Goal: Transaction & Acquisition: Book appointment/travel/reservation

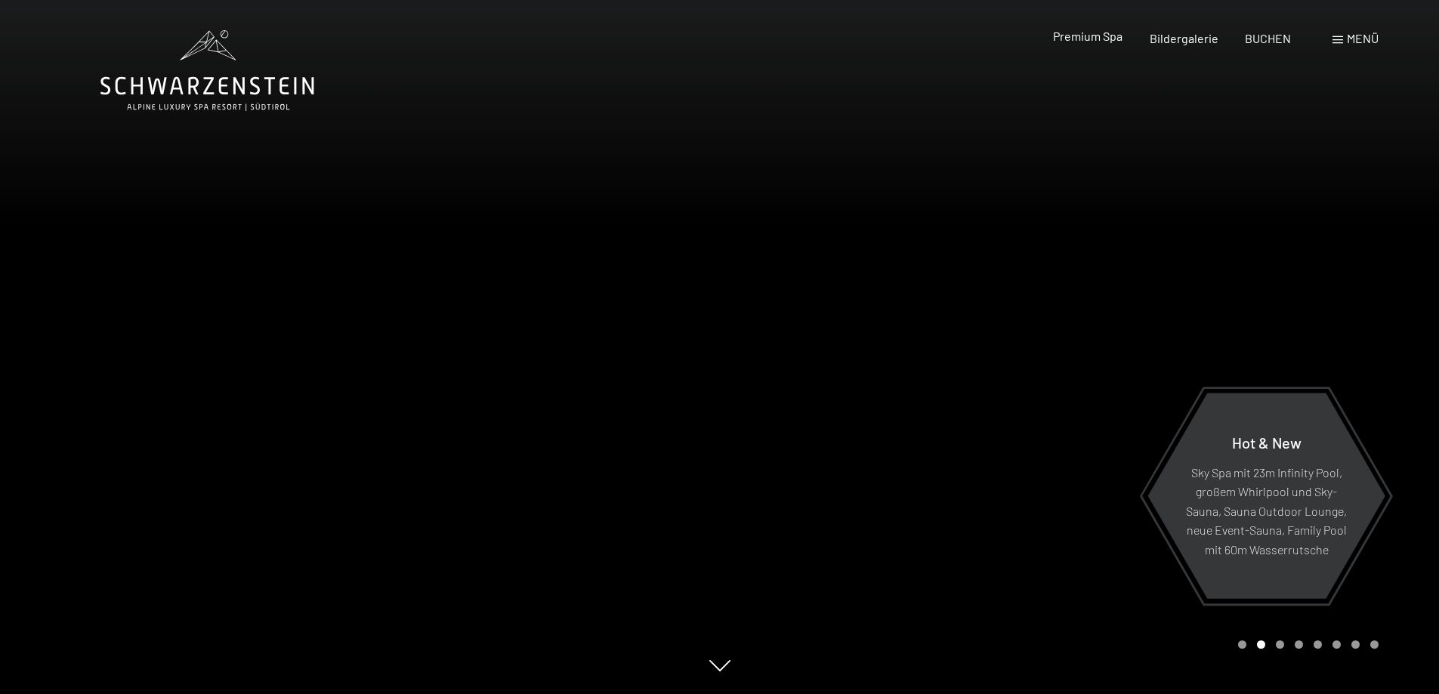
click at [1102, 37] on span "Premium Spa" at bounding box center [1088, 36] width 70 height 14
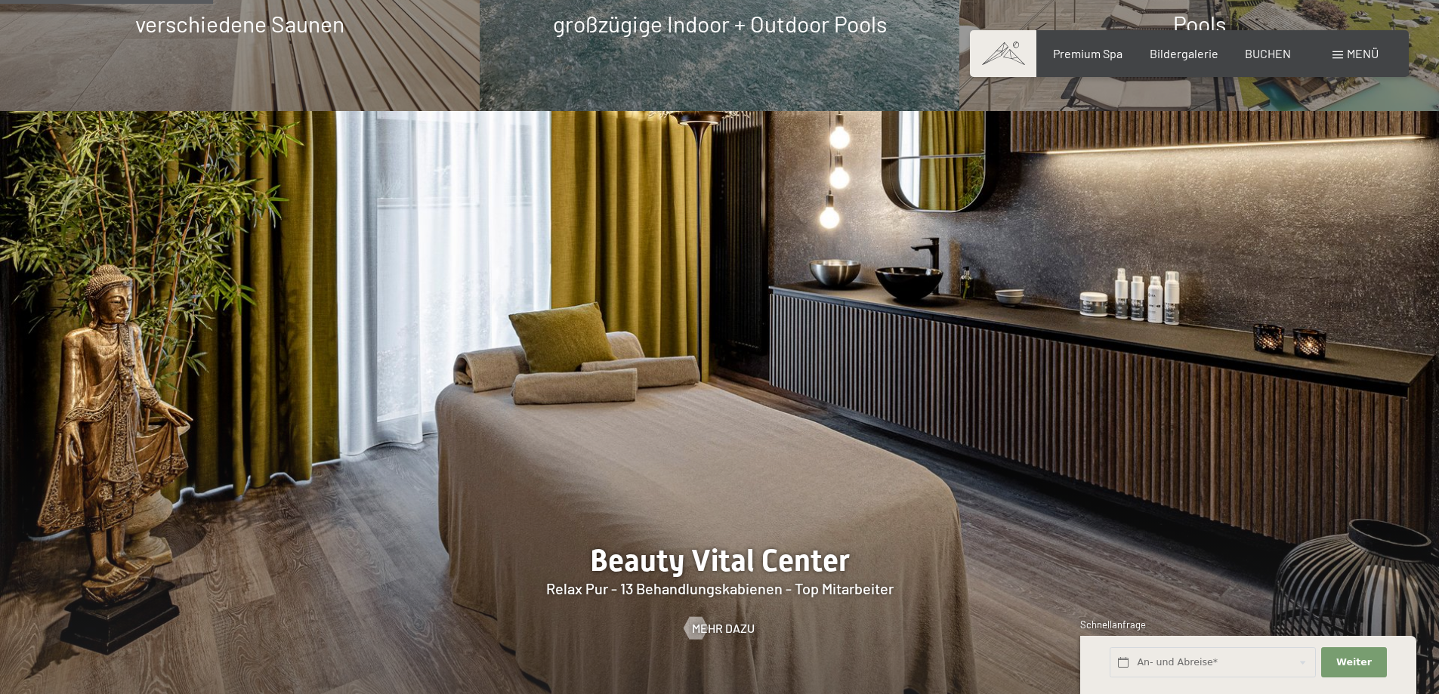
scroll to position [1738, 0]
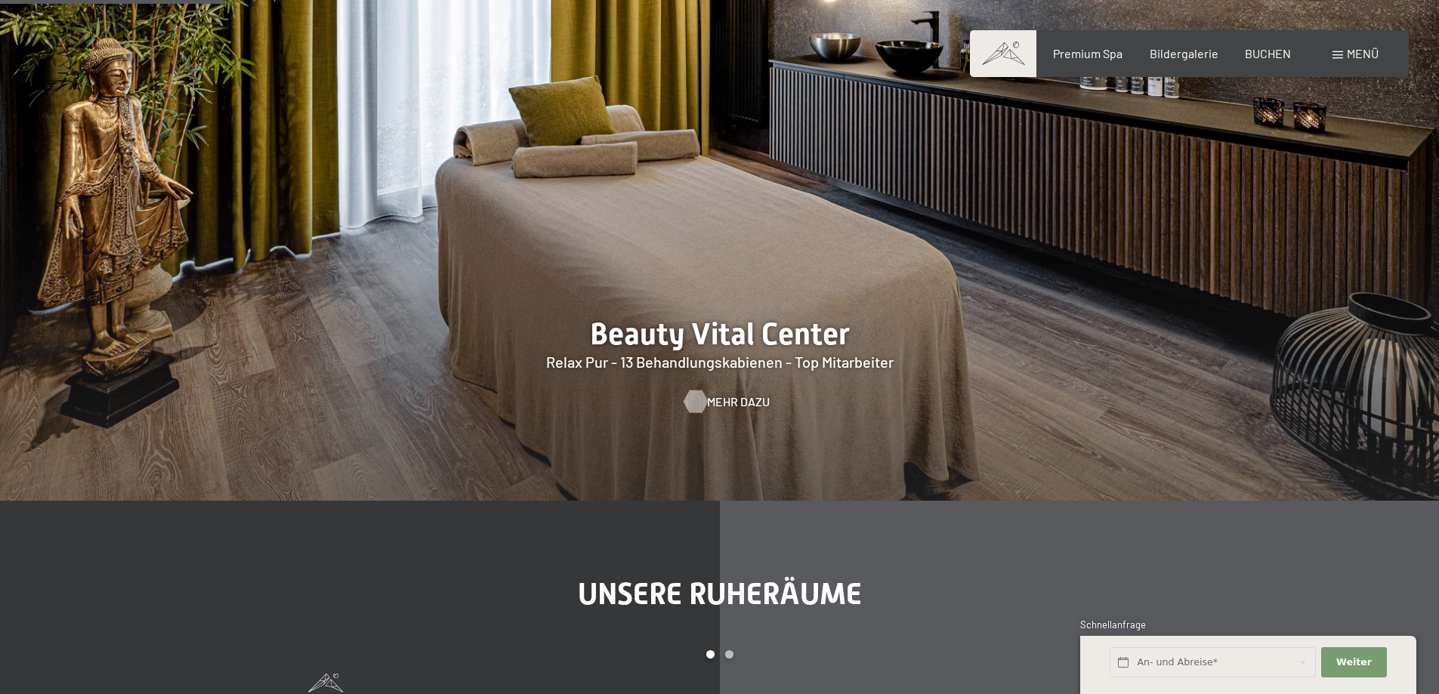
click at [709, 401] on span "Mehr dazu" at bounding box center [738, 402] width 63 height 17
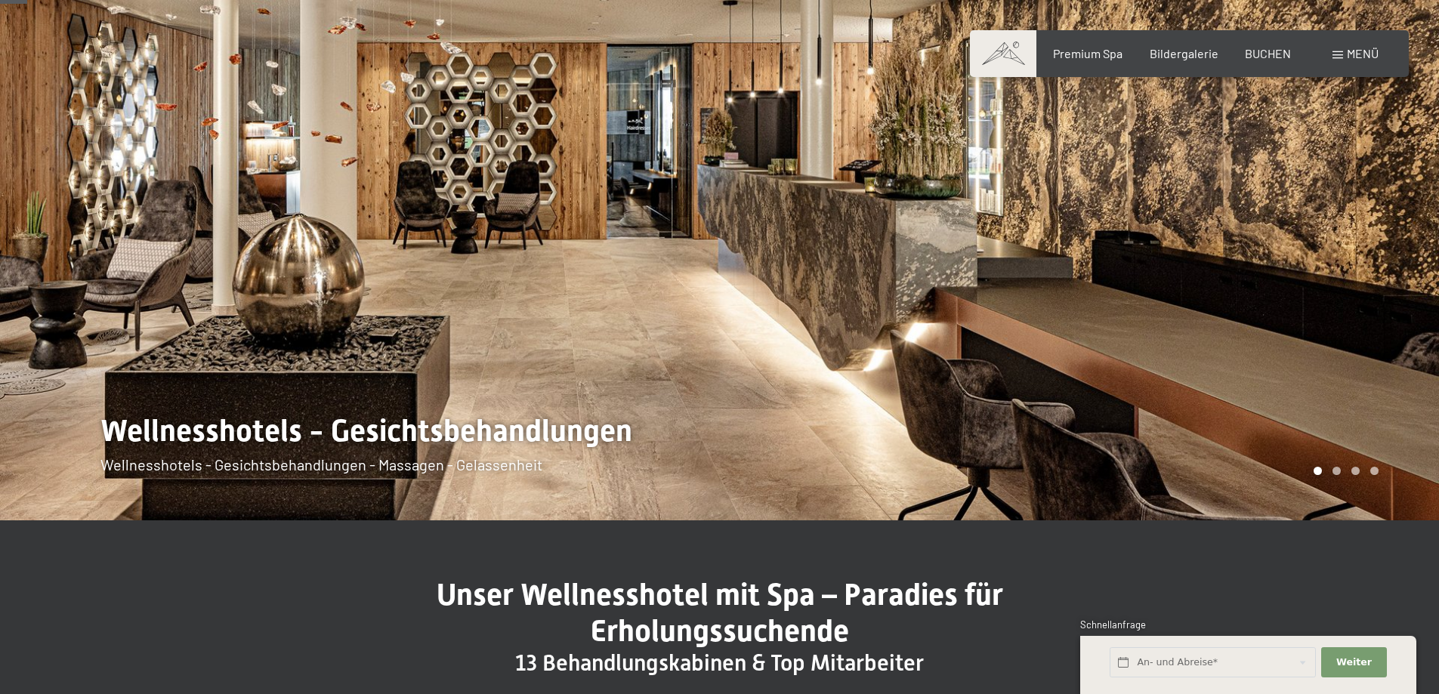
scroll to position [227, 0]
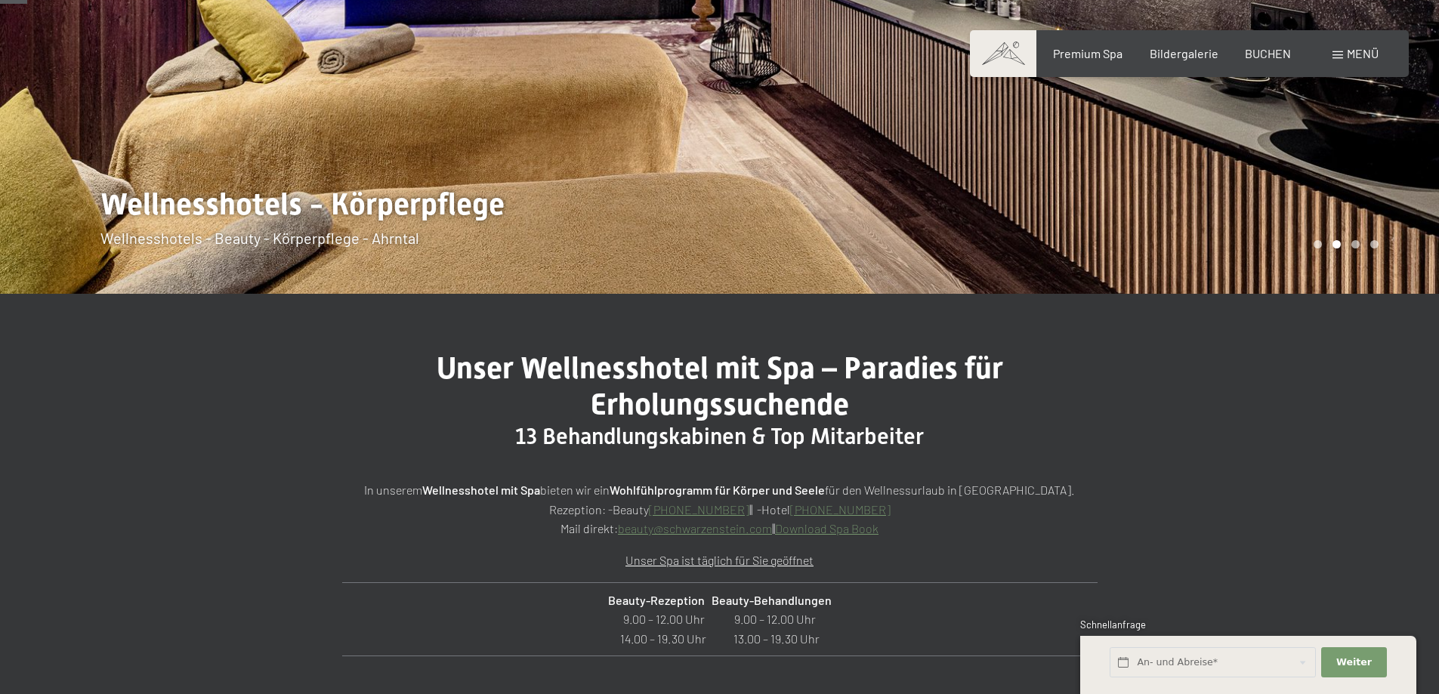
click at [682, 531] on link "beauty@ no-spam. schwarzenstein. no-spam. com" at bounding box center [695, 528] width 154 height 14
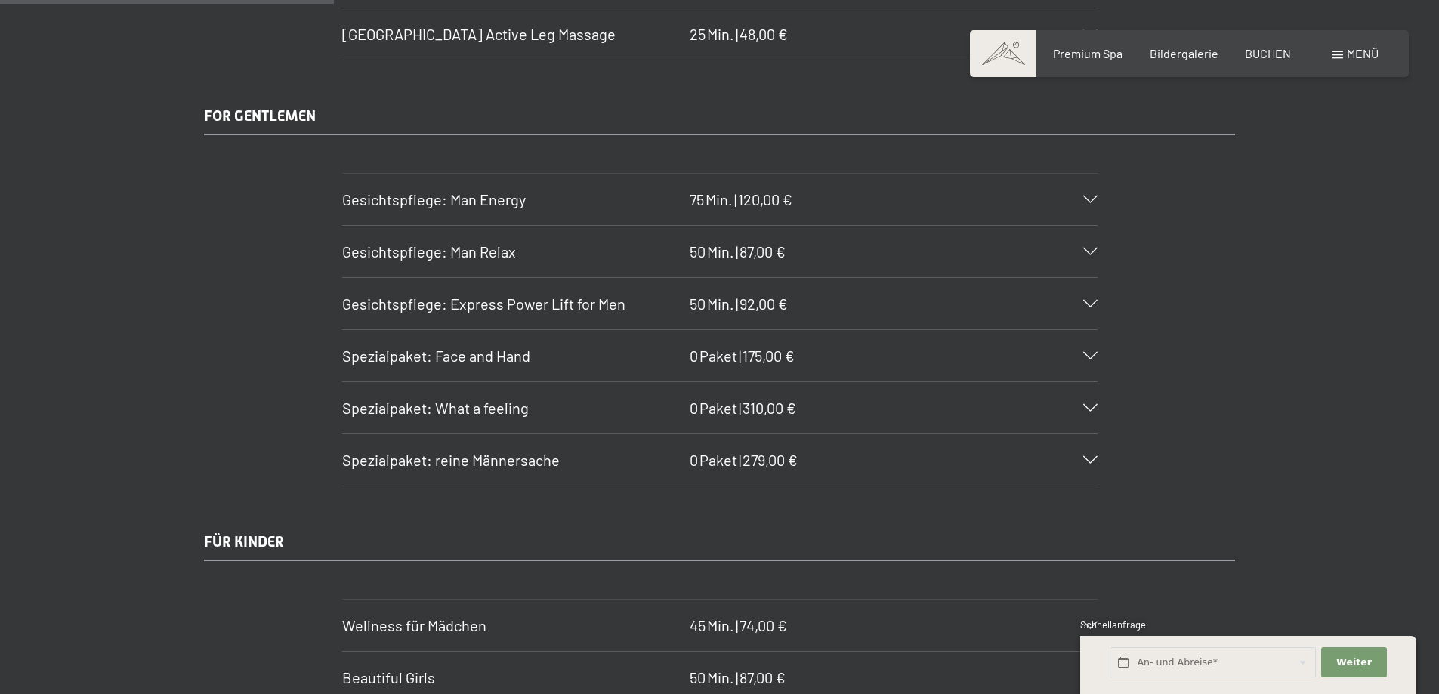
scroll to position [2947, 0]
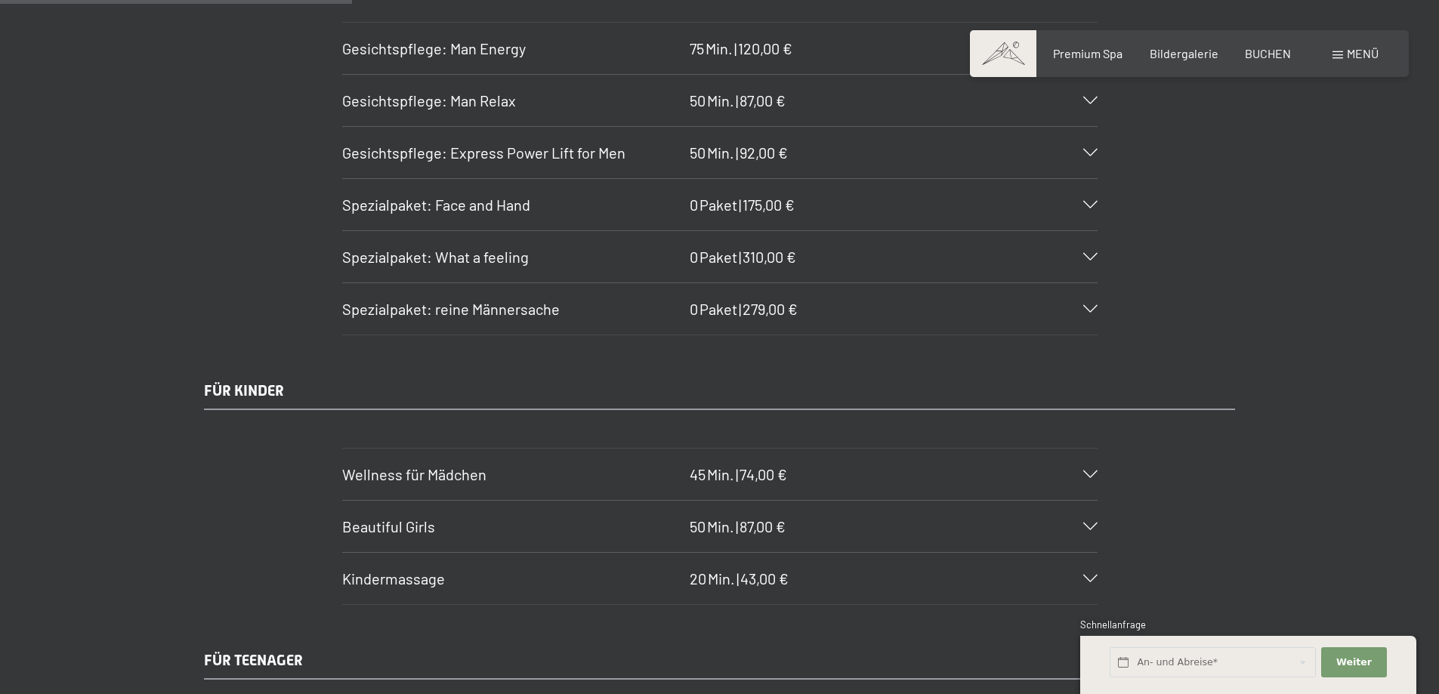
click at [444, 520] on h3 "Beautiful Girls" at bounding box center [512, 526] width 340 height 21
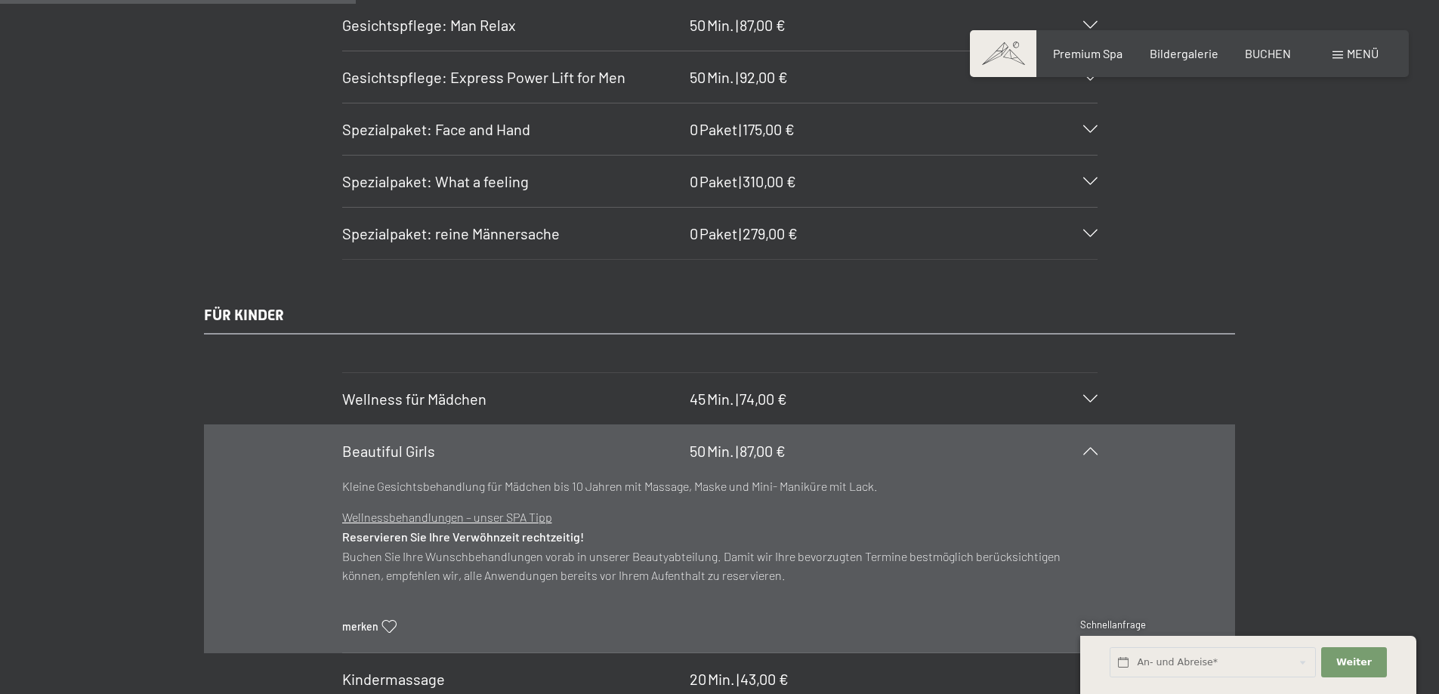
scroll to position [3098, 0]
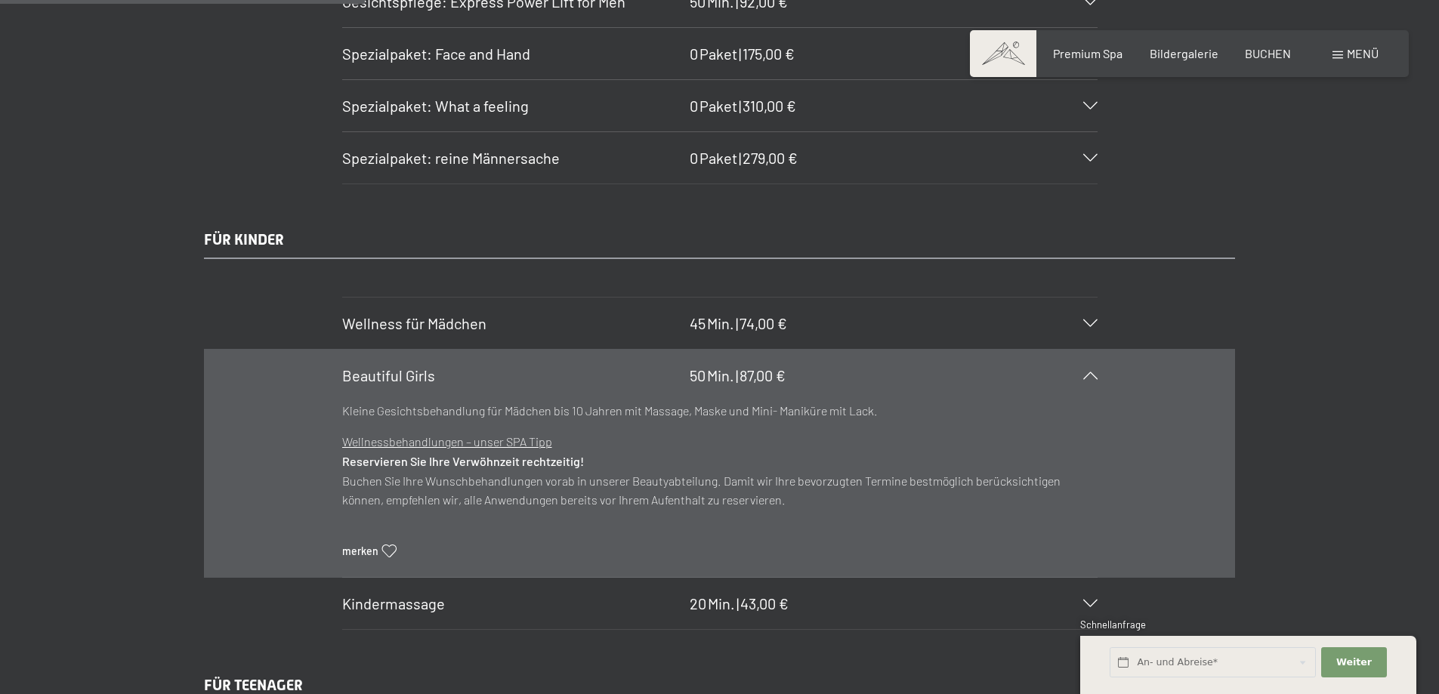
click at [1093, 372] on icon at bounding box center [1090, 376] width 14 height 8
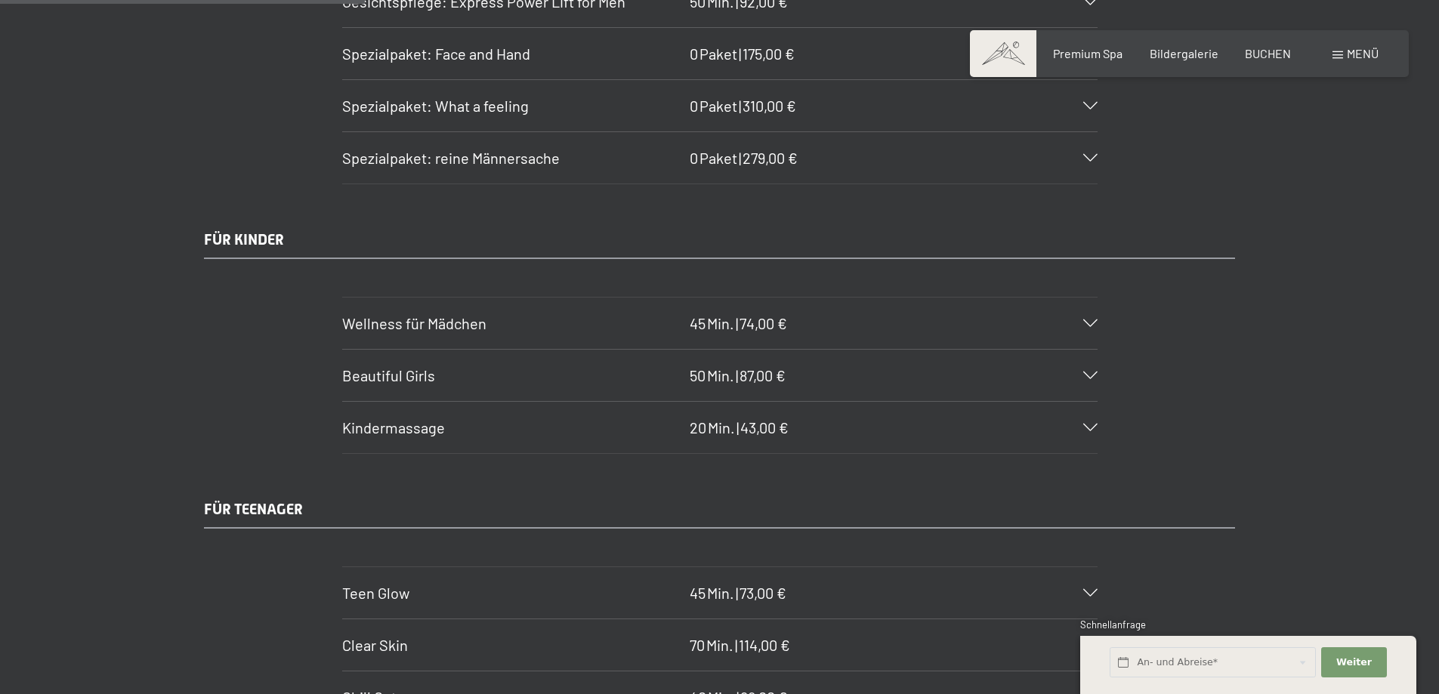
scroll to position [3249, 0]
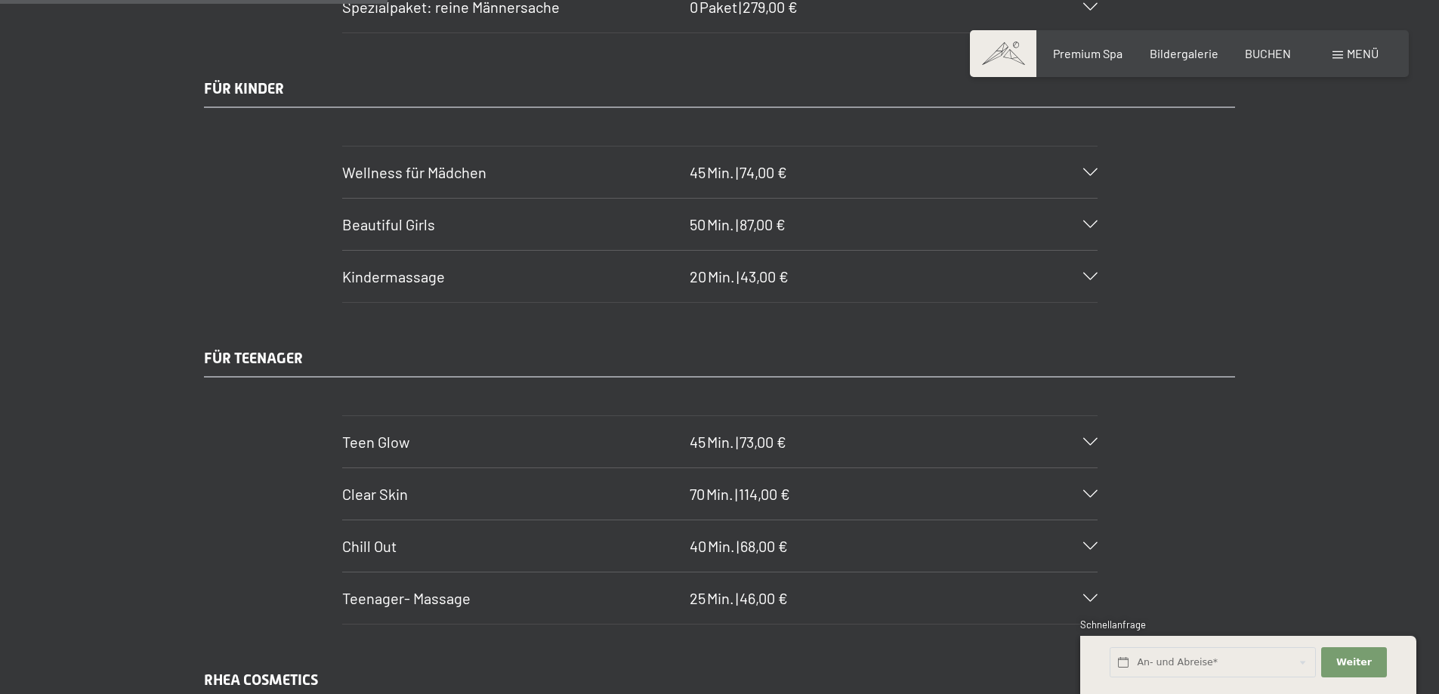
click at [767, 446] on span "73,00 €" at bounding box center [763, 442] width 47 height 18
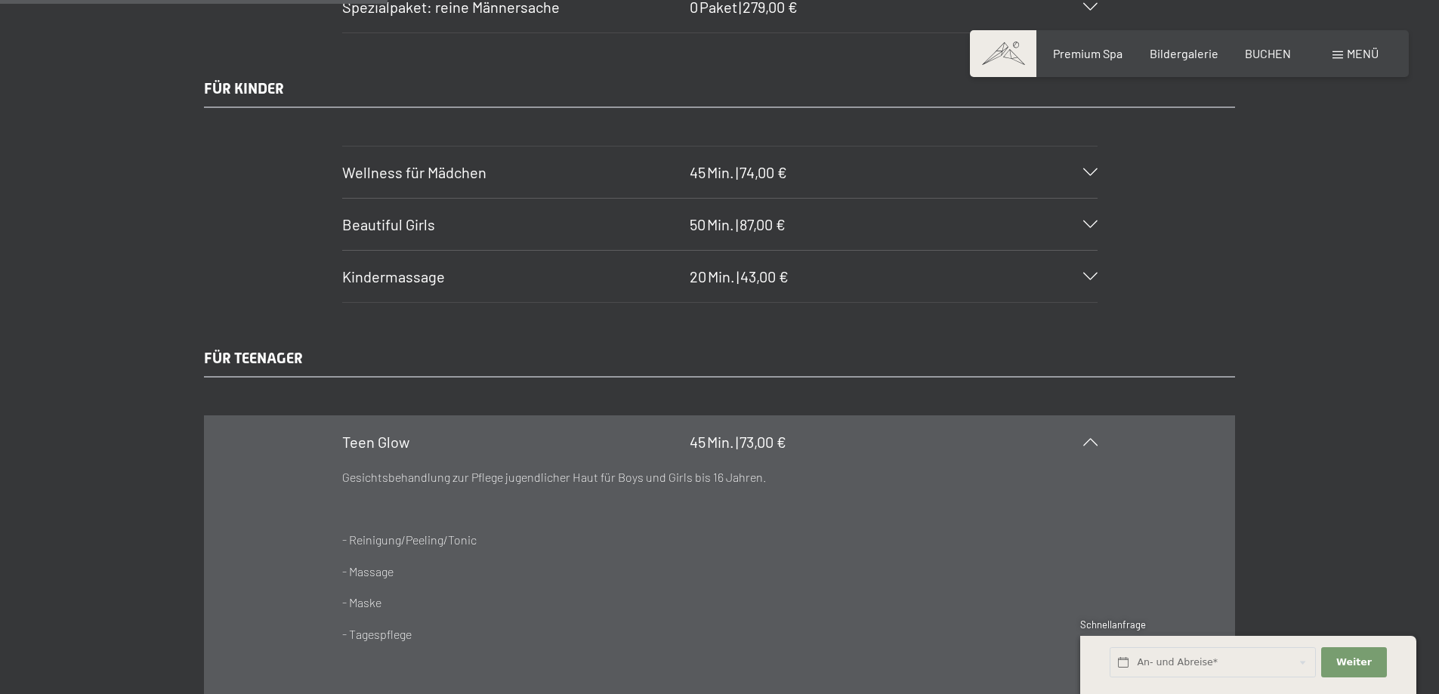
click at [767, 446] on span "73,00 €" at bounding box center [763, 442] width 47 height 18
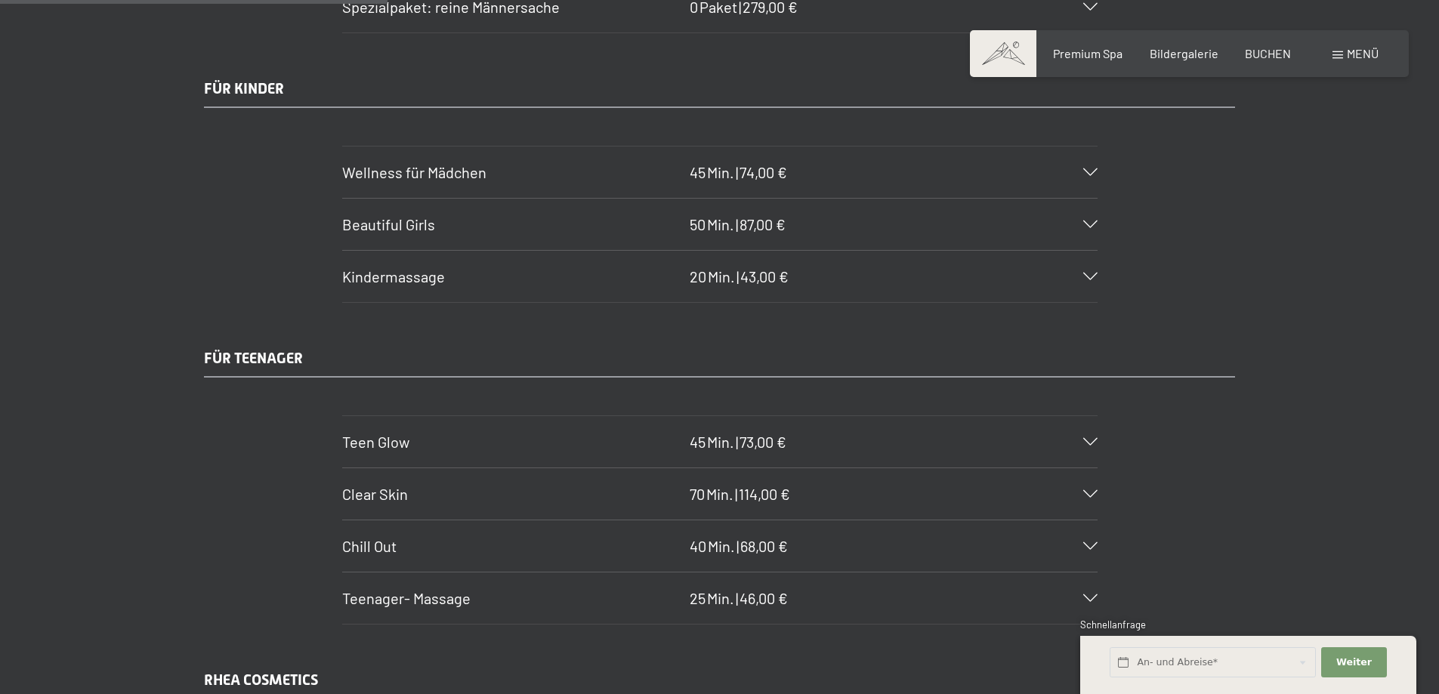
click at [748, 496] on span "114,00 €" at bounding box center [764, 494] width 51 height 18
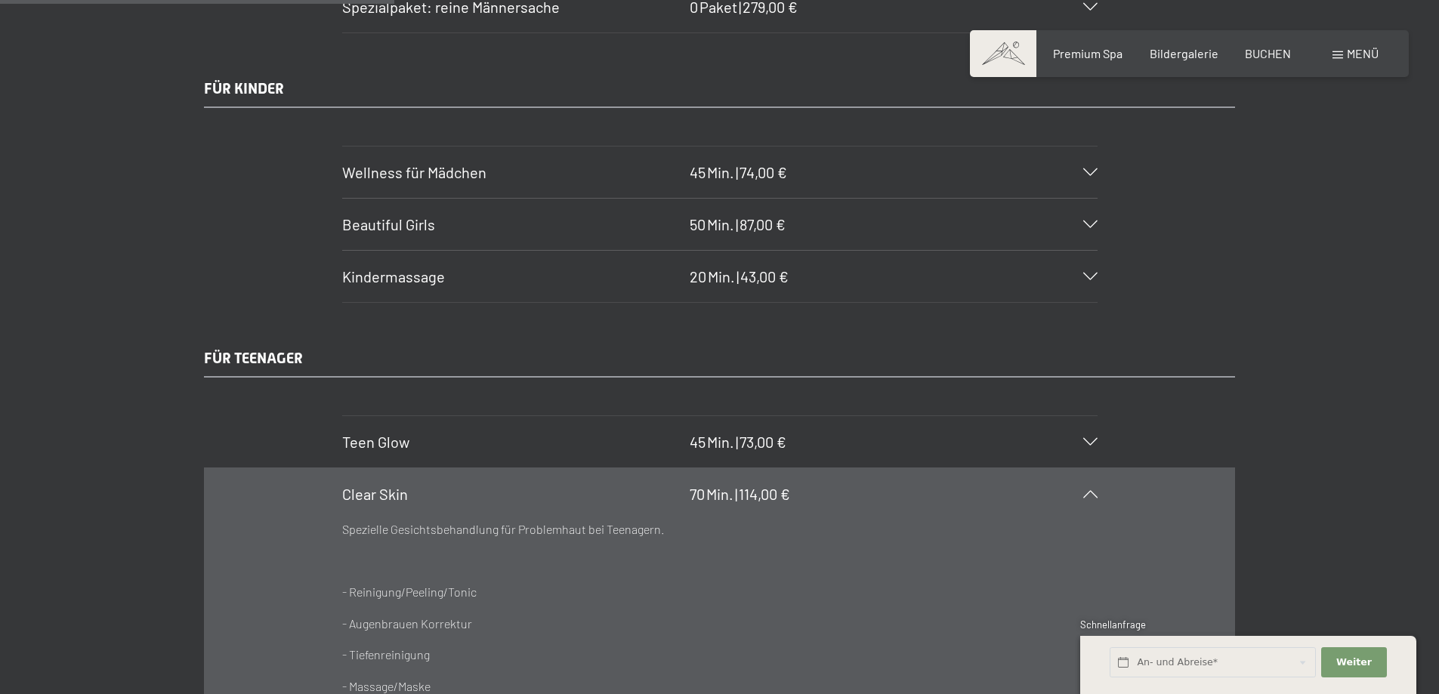
scroll to position [3400, 0]
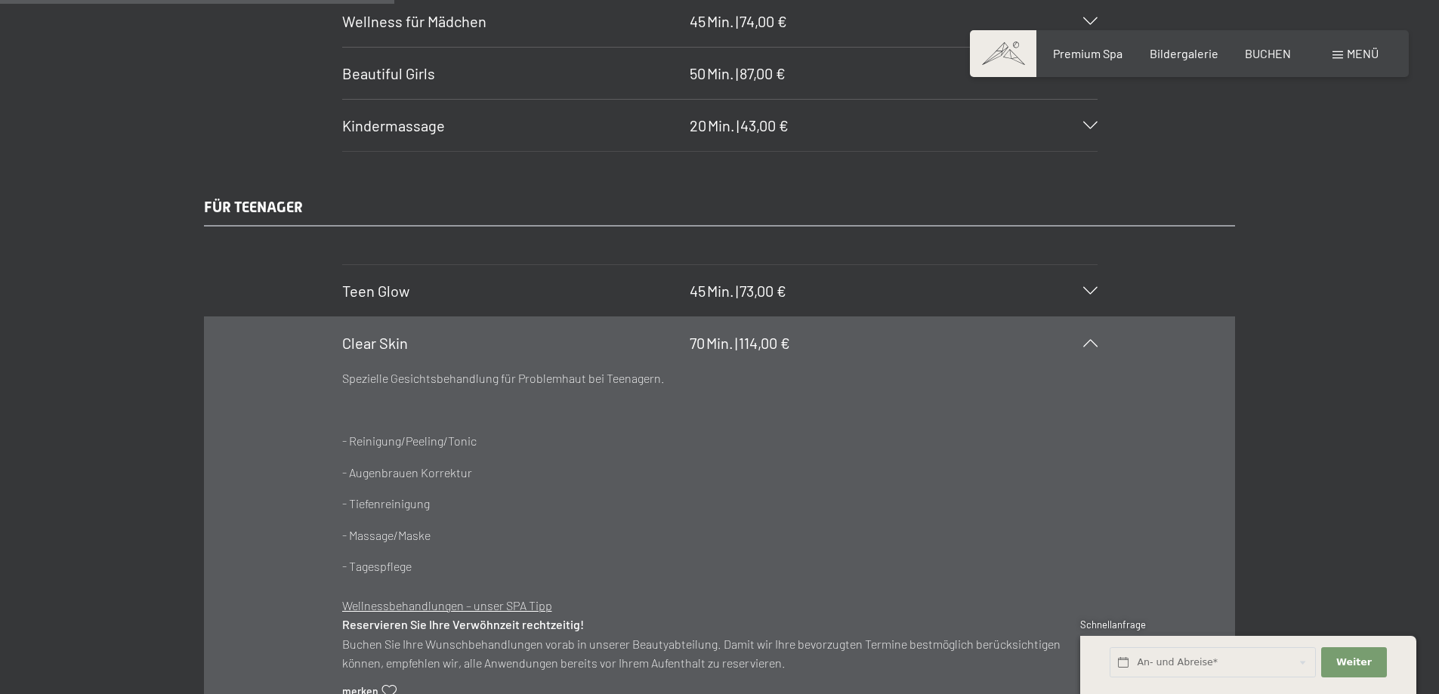
click at [780, 346] on span "114,00 €" at bounding box center [764, 343] width 51 height 18
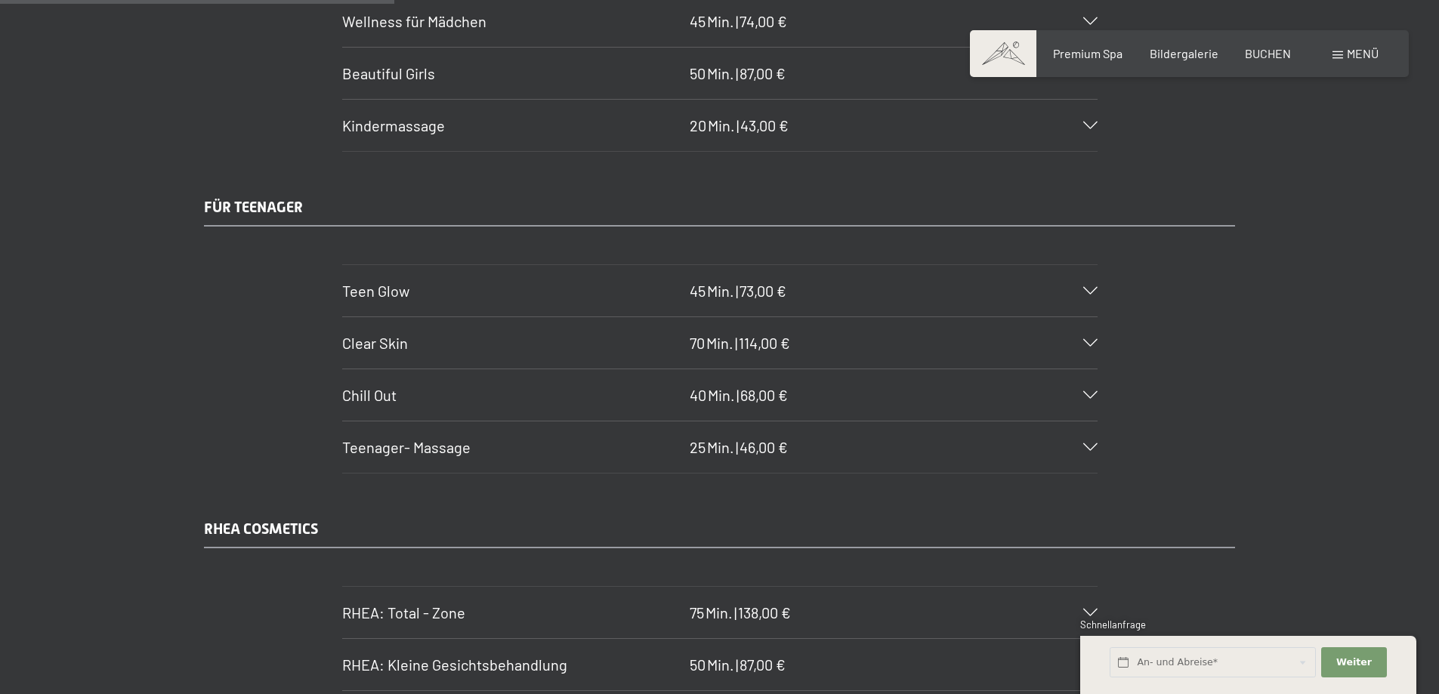
click at [542, 406] on div "Chill Out 40 Min. | 68,00 €" at bounding box center [720, 394] width 756 height 51
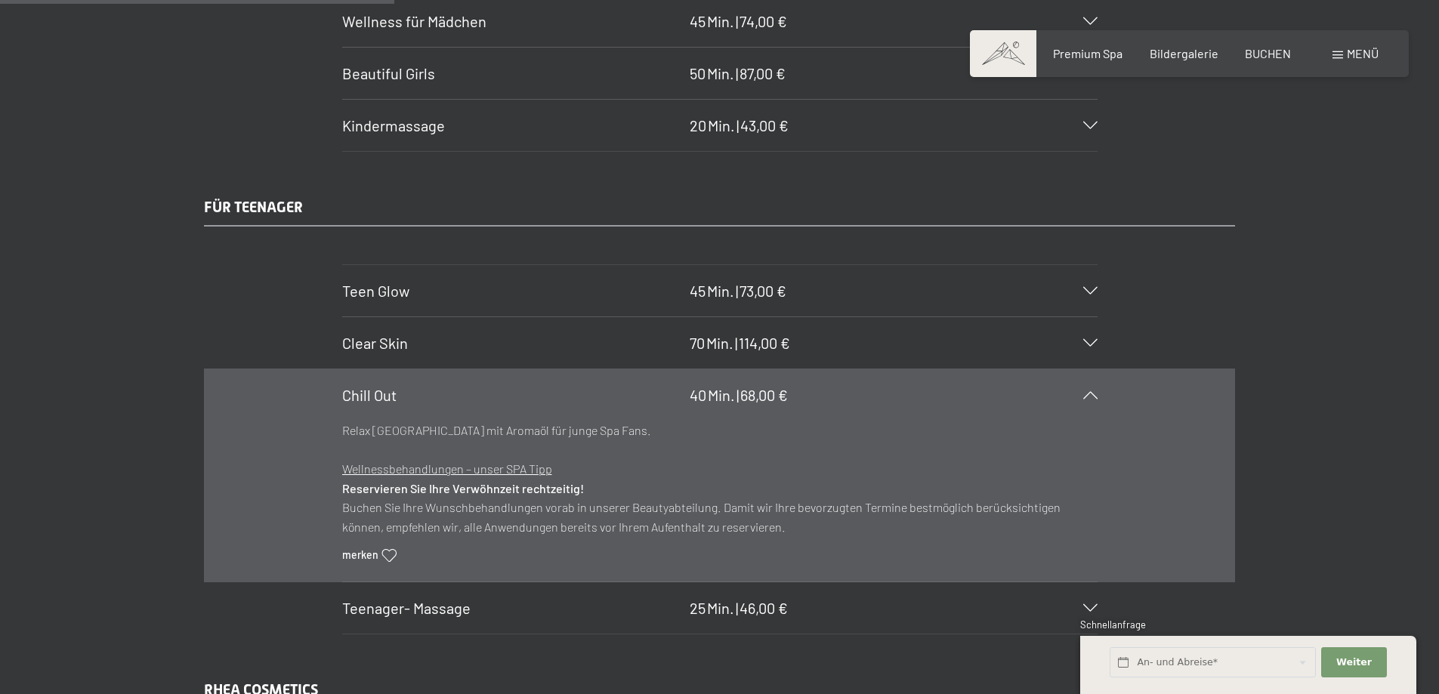
click at [1077, 397] on div at bounding box center [1081, 395] width 33 height 8
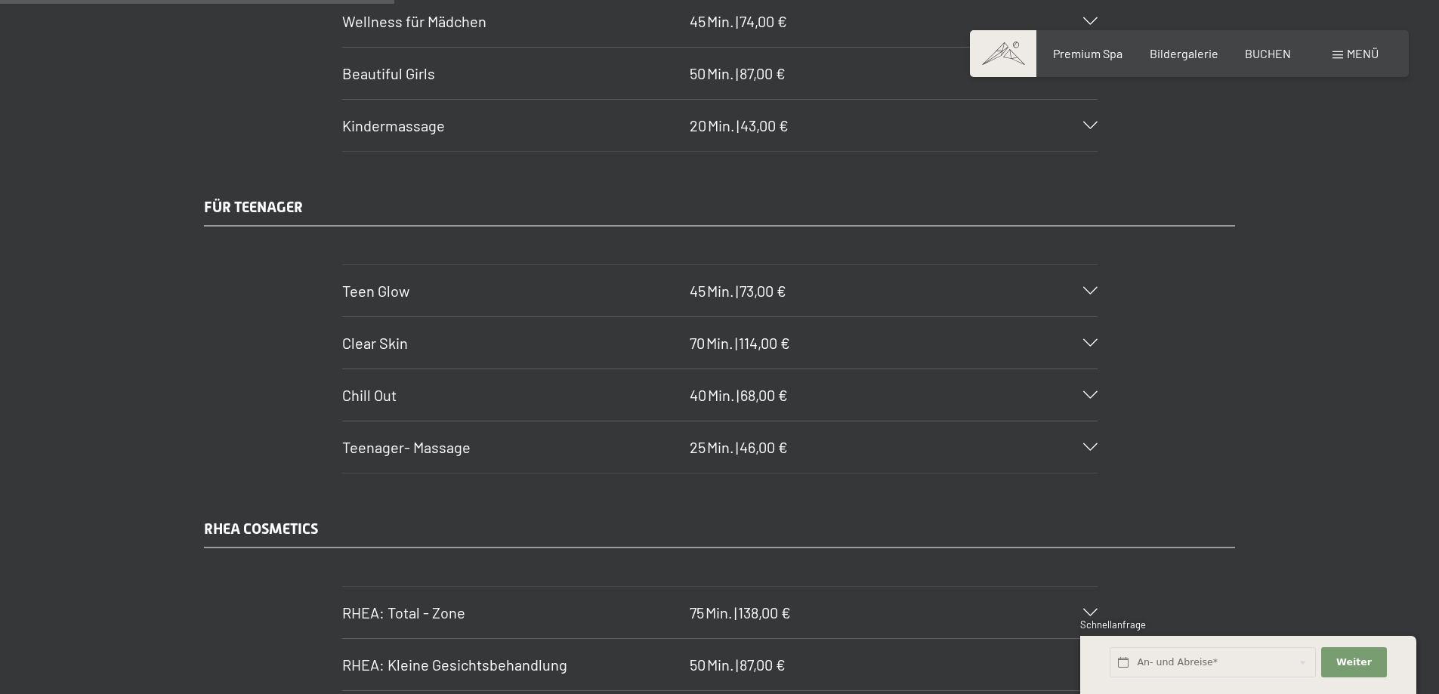
click at [804, 457] on div "Teenager- Massage 25 Min. | 46,00 €" at bounding box center [720, 447] width 756 height 51
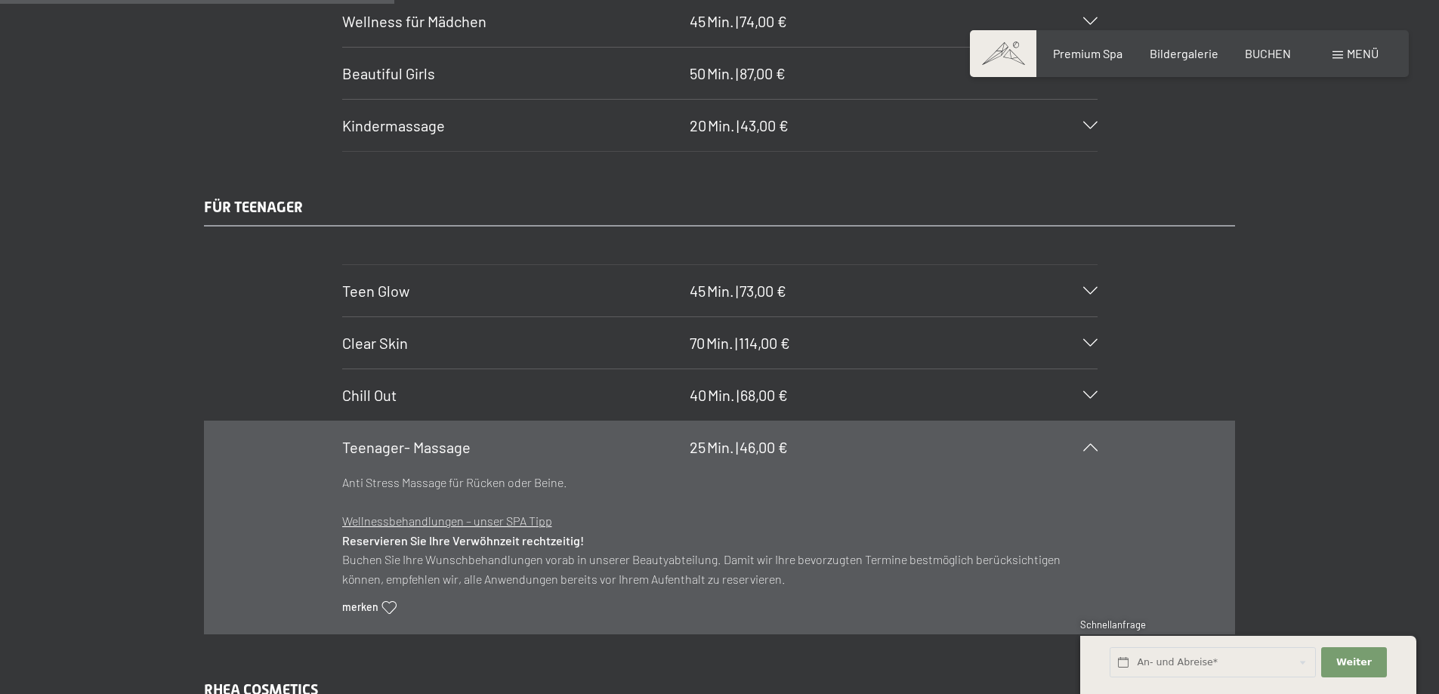
click at [1093, 444] on icon at bounding box center [1090, 448] width 14 height 8
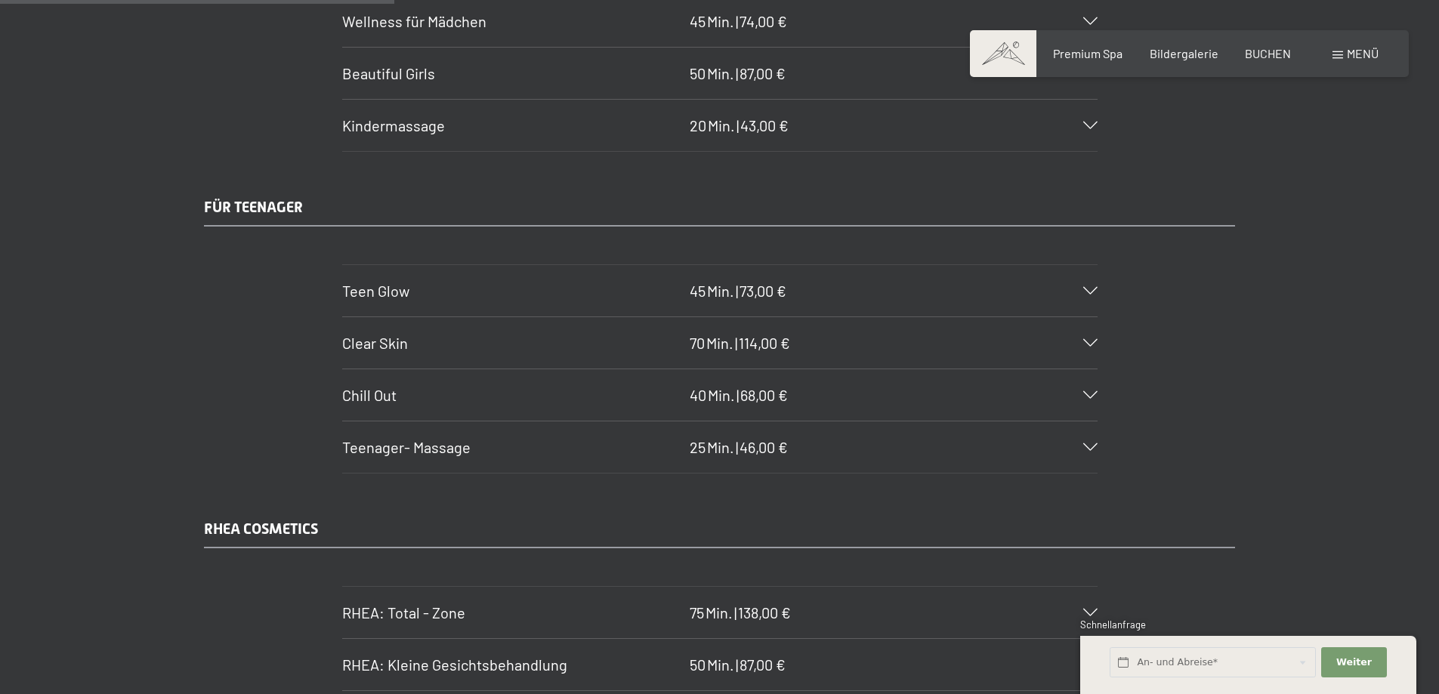
click at [1085, 347] on div "Clear Skin 70 Min. | 114,00 €" at bounding box center [720, 342] width 756 height 51
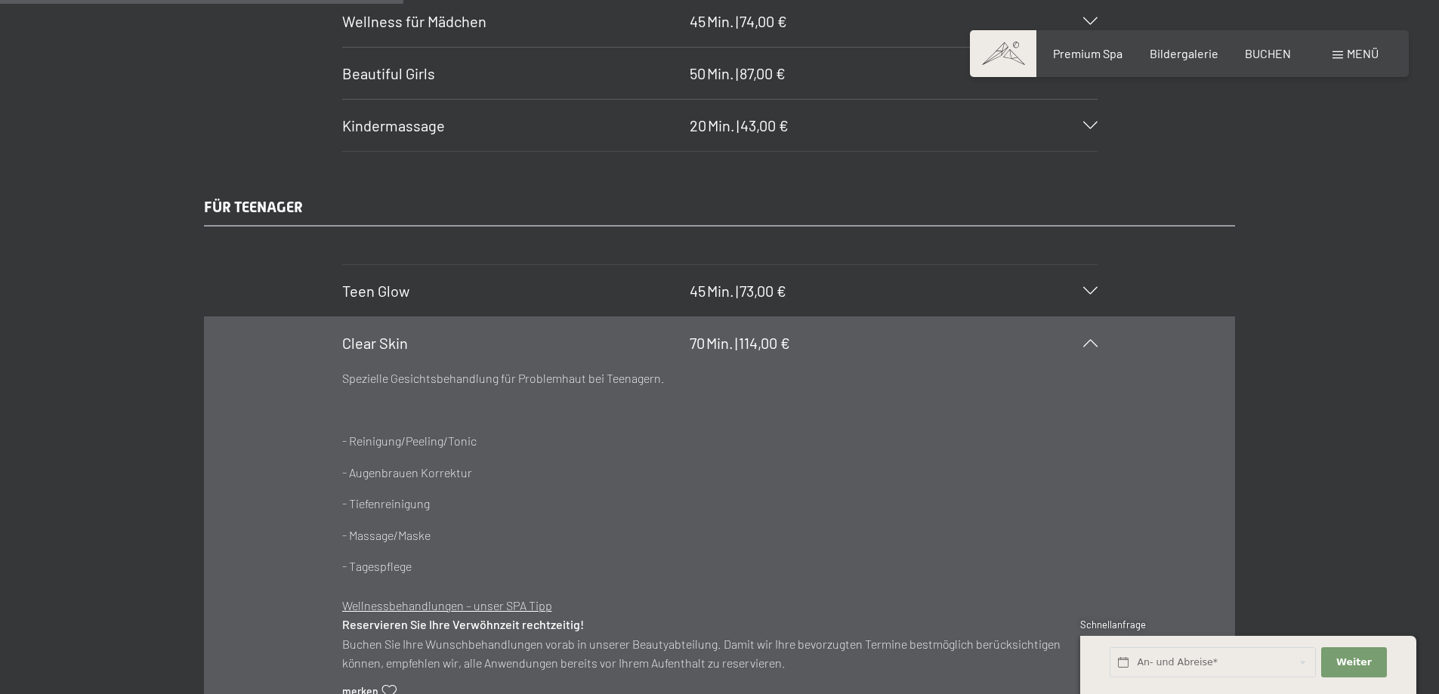
scroll to position [3476, 0]
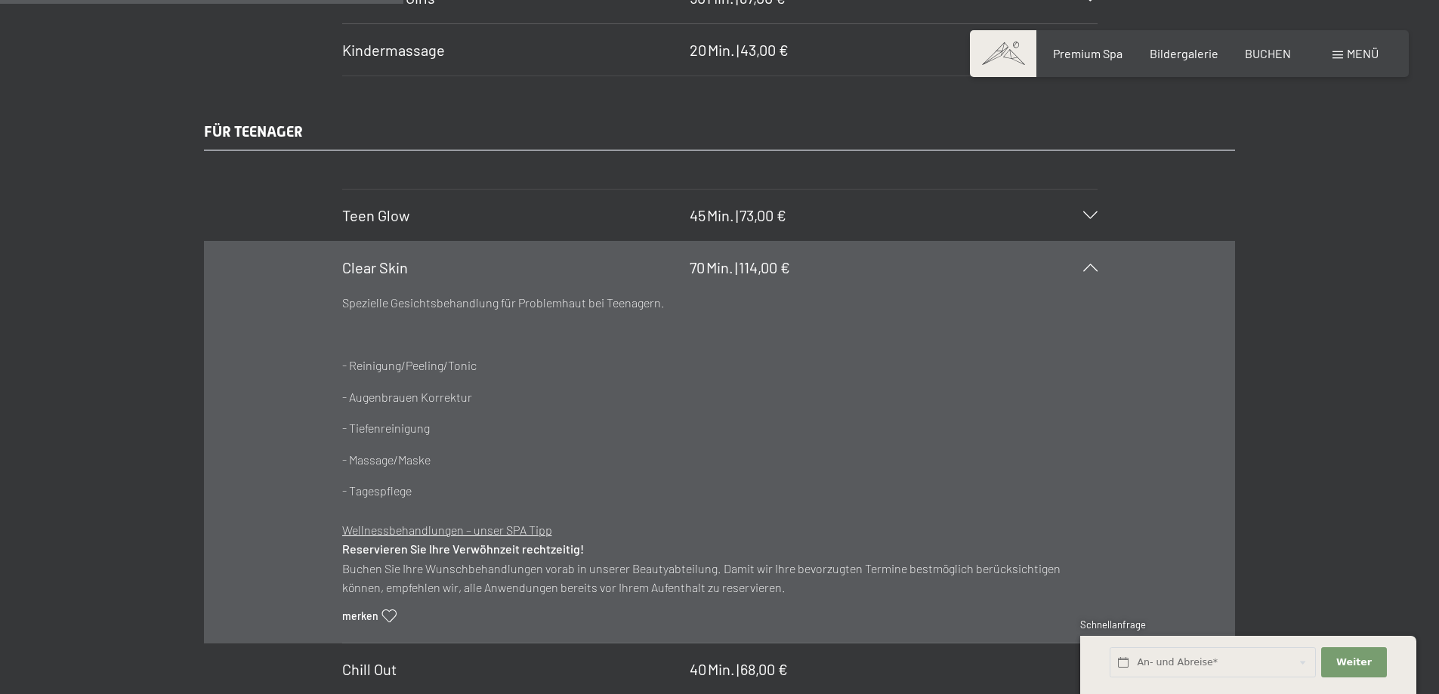
click at [1092, 268] on icon at bounding box center [1090, 268] width 14 height 8
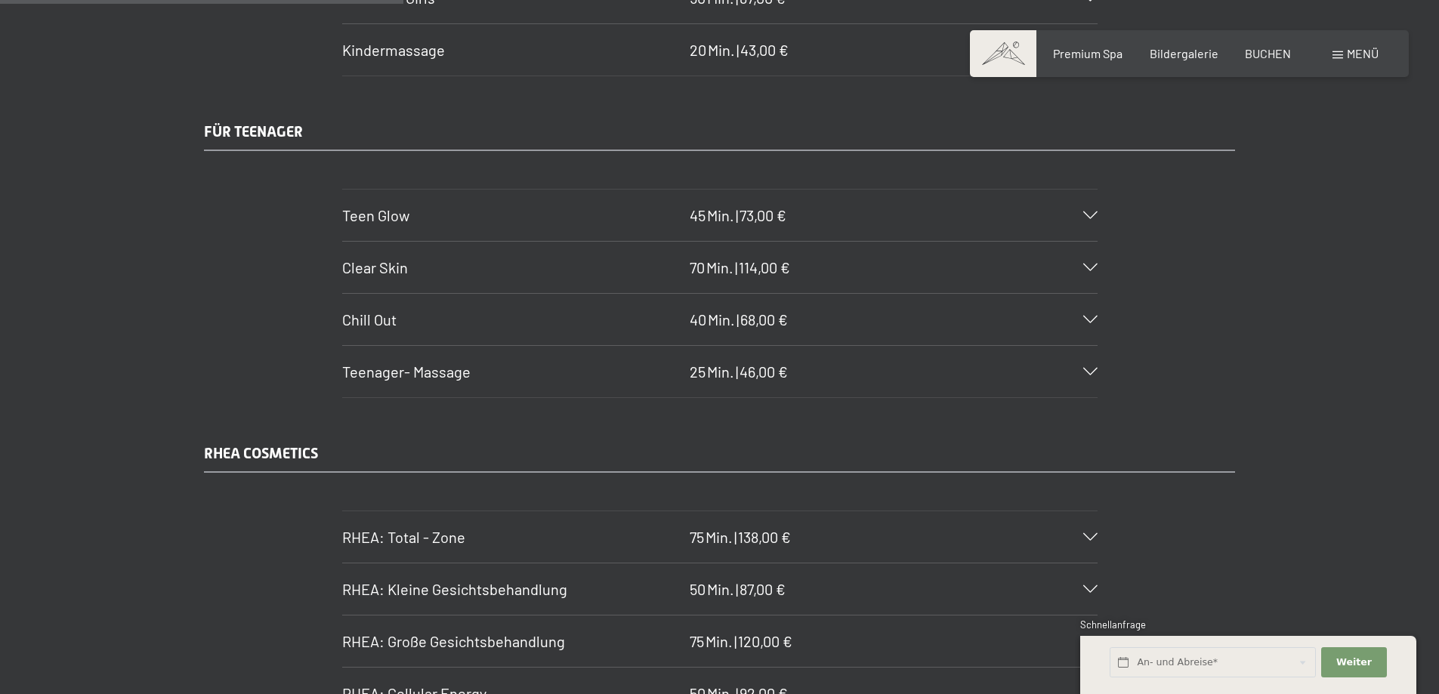
click at [1087, 218] on icon at bounding box center [1090, 216] width 14 height 8
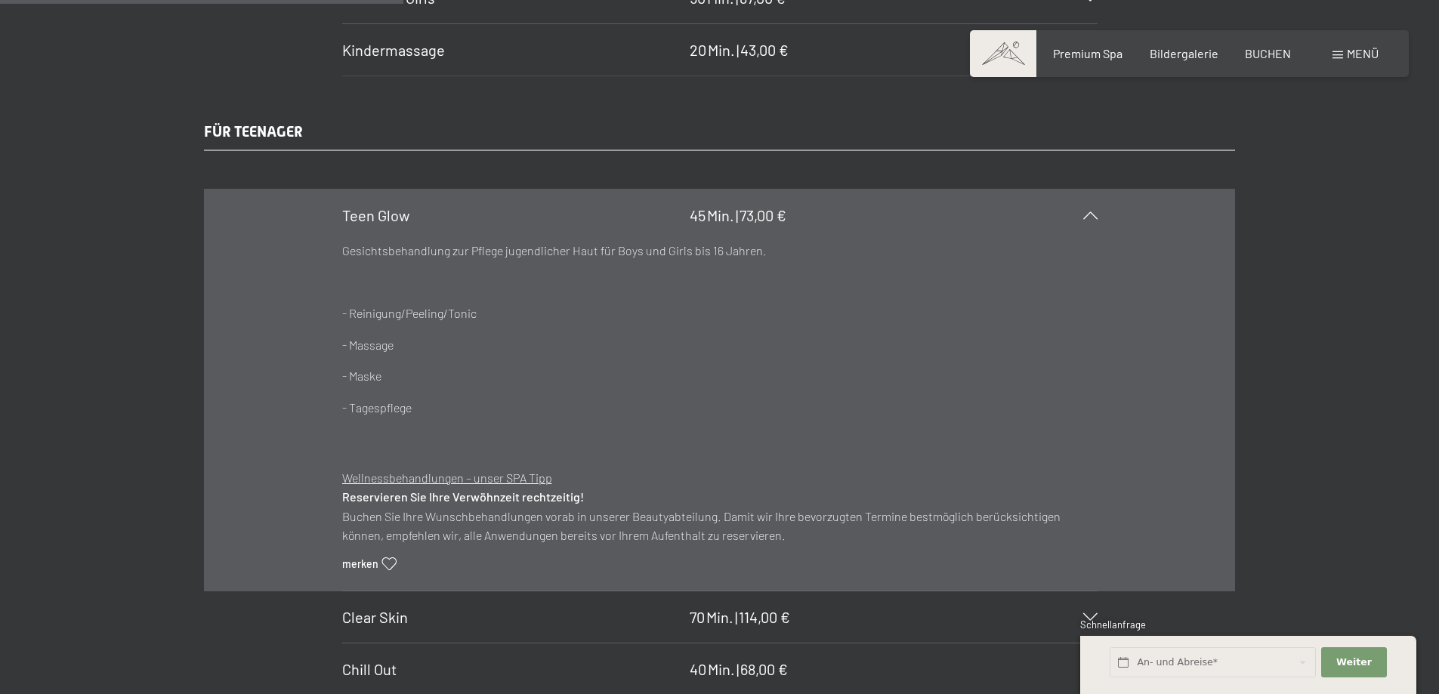
click at [1089, 212] on icon at bounding box center [1090, 216] width 14 height 8
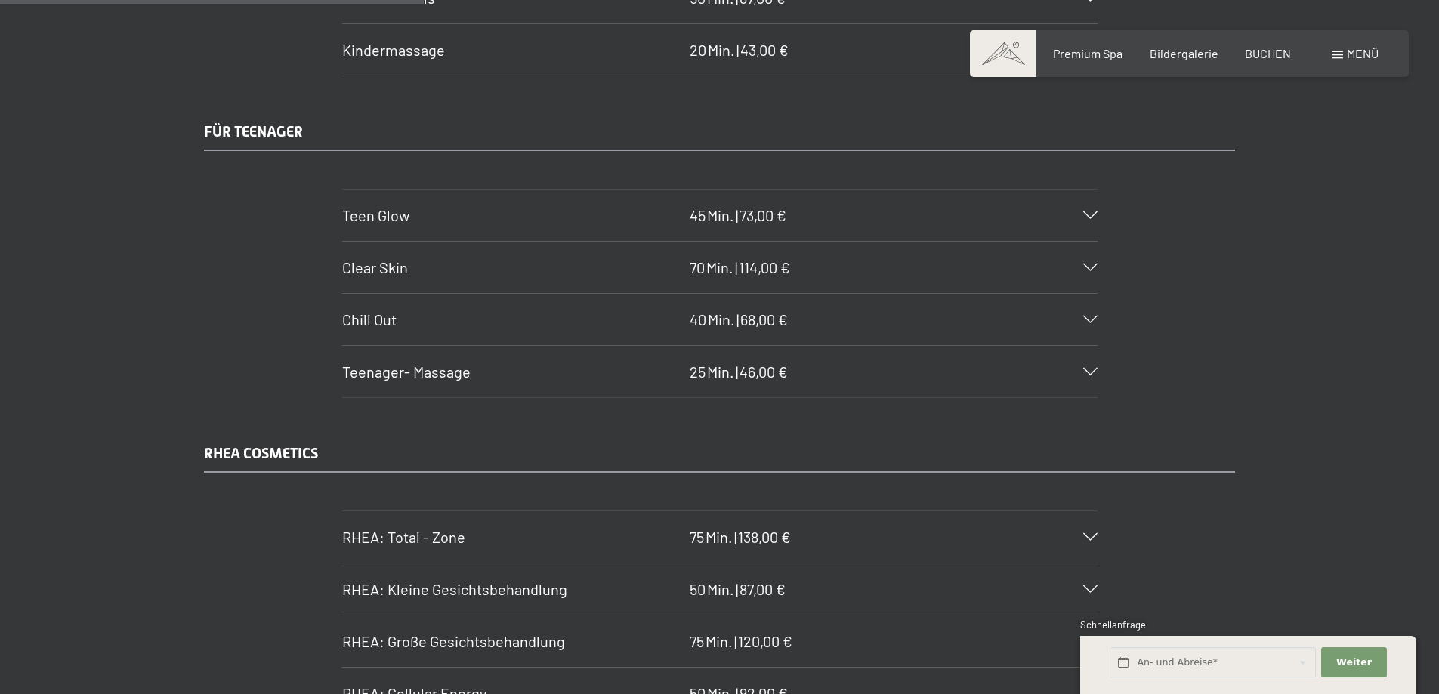
scroll to position [3551, 0]
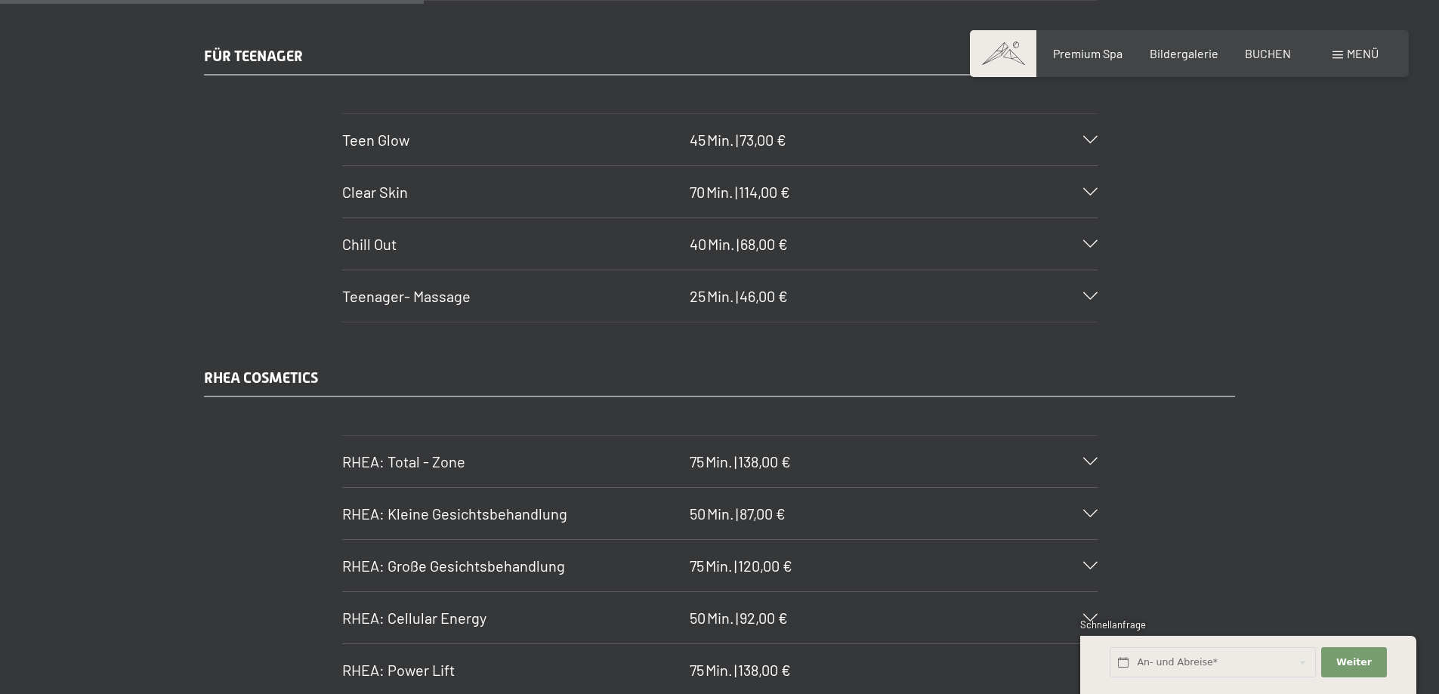
click at [1093, 140] on icon at bounding box center [1090, 140] width 14 height 8
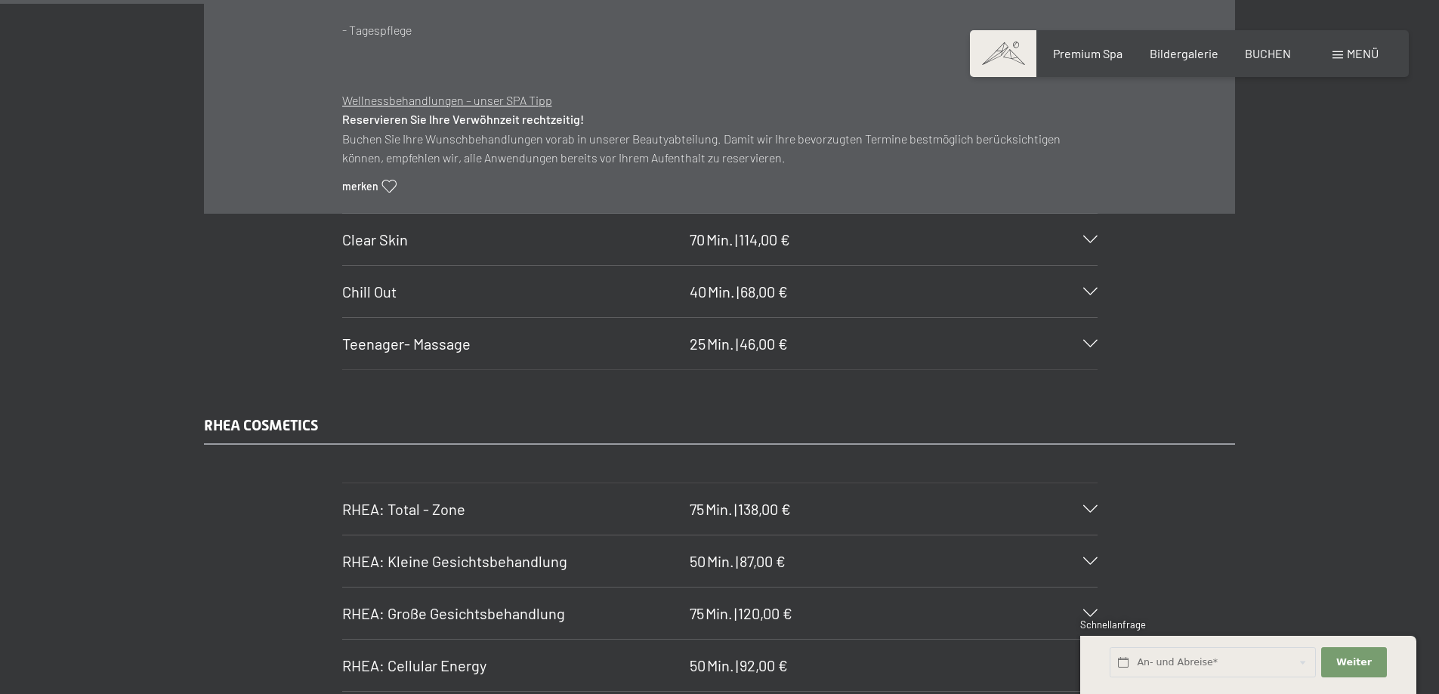
scroll to position [3929, 0]
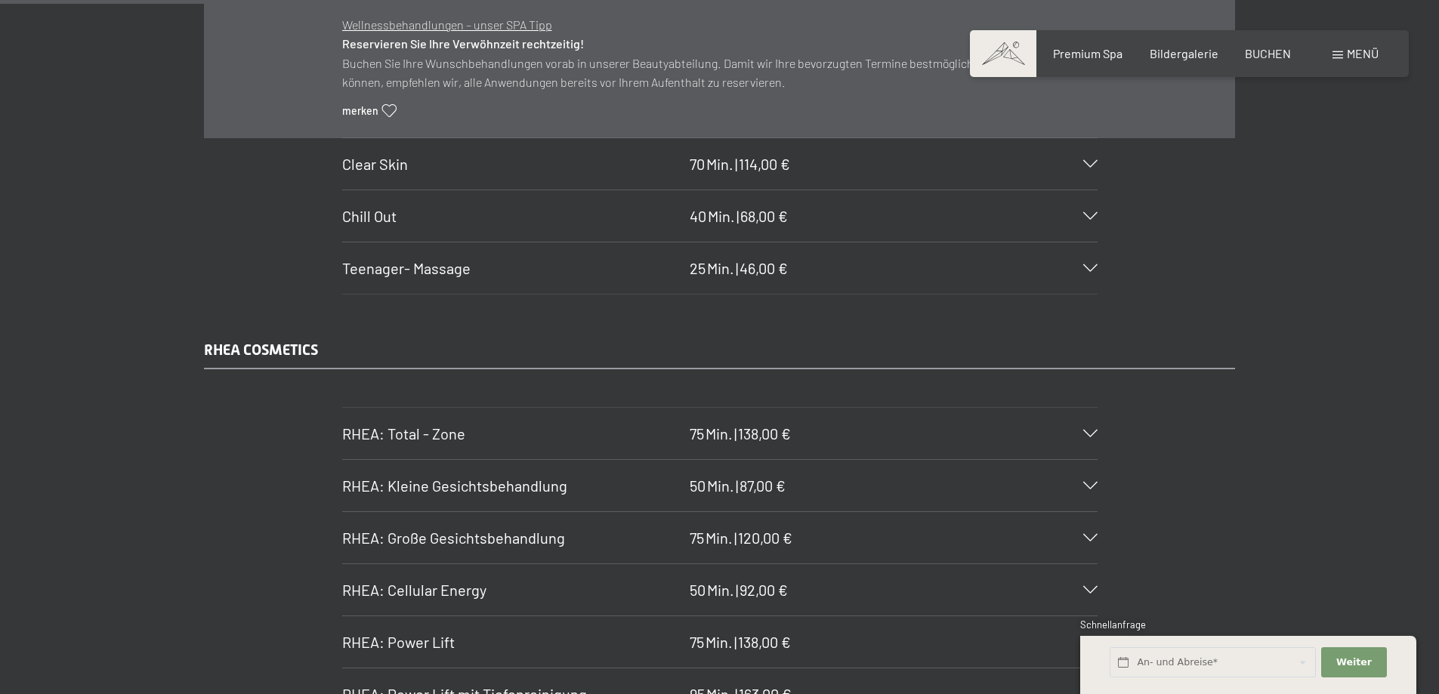
click at [1080, 276] on div "Teenager- Massage 25 Min. | 46,00 €" at bounding box center [720, 268] width 756 height 51
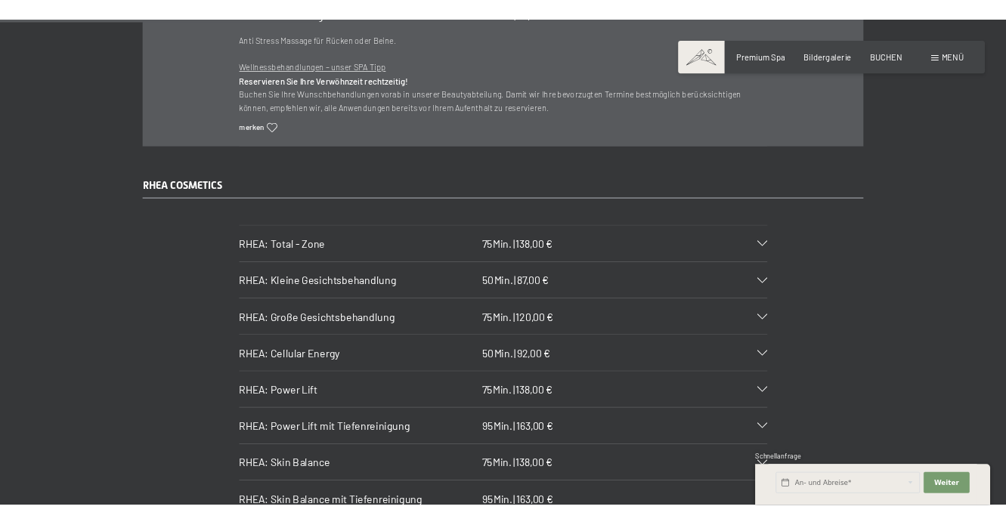
scroll to position [3702, 0]
